Goal: Use online tool/utility: Utilize a website feature to perform a specific function

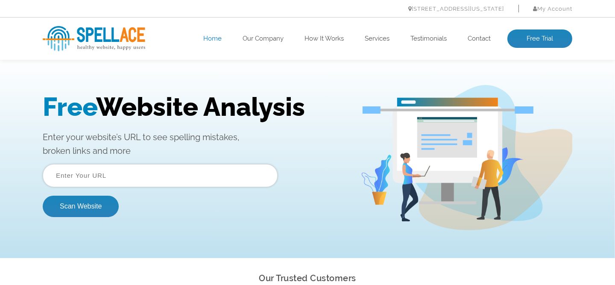
click at [142, 178] on input "text" at bounding box center [160, 174] width 235 height 23
type input "[DOMAIN_NAME]"
click at [90, 205] on button "Scan Website" at bounding box center [81, 205] width 76 height 21
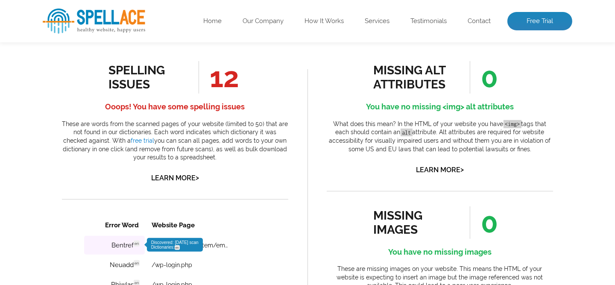
scroll to position [569, 0]
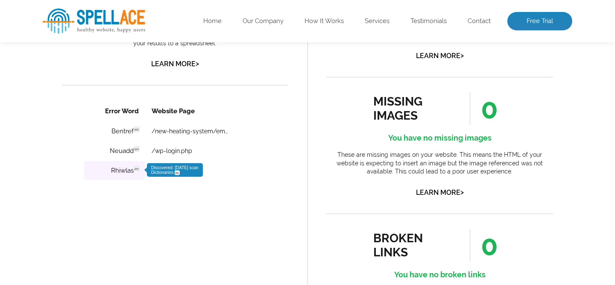
click at [157, 166] on span "Discovered: 10-05-2025 scan Dictionaries: en" at bounding box center [174, 169] width 47 height 9
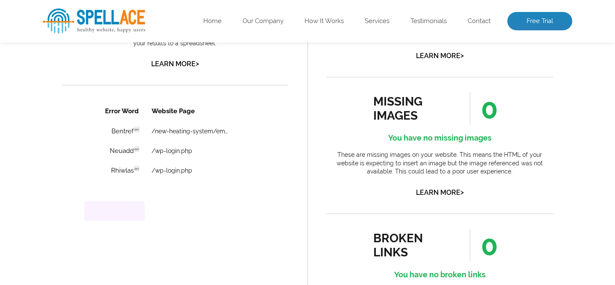
drag, startPoint x: 157, startPoint y: 166, endPoint x: 106, endPoint y: 217, distance: 71.8
click at [106, 217] on td at bounding box center [114, 211] width 61 height 20
